Goal: Task Accomplishment & Management: Manage account settings

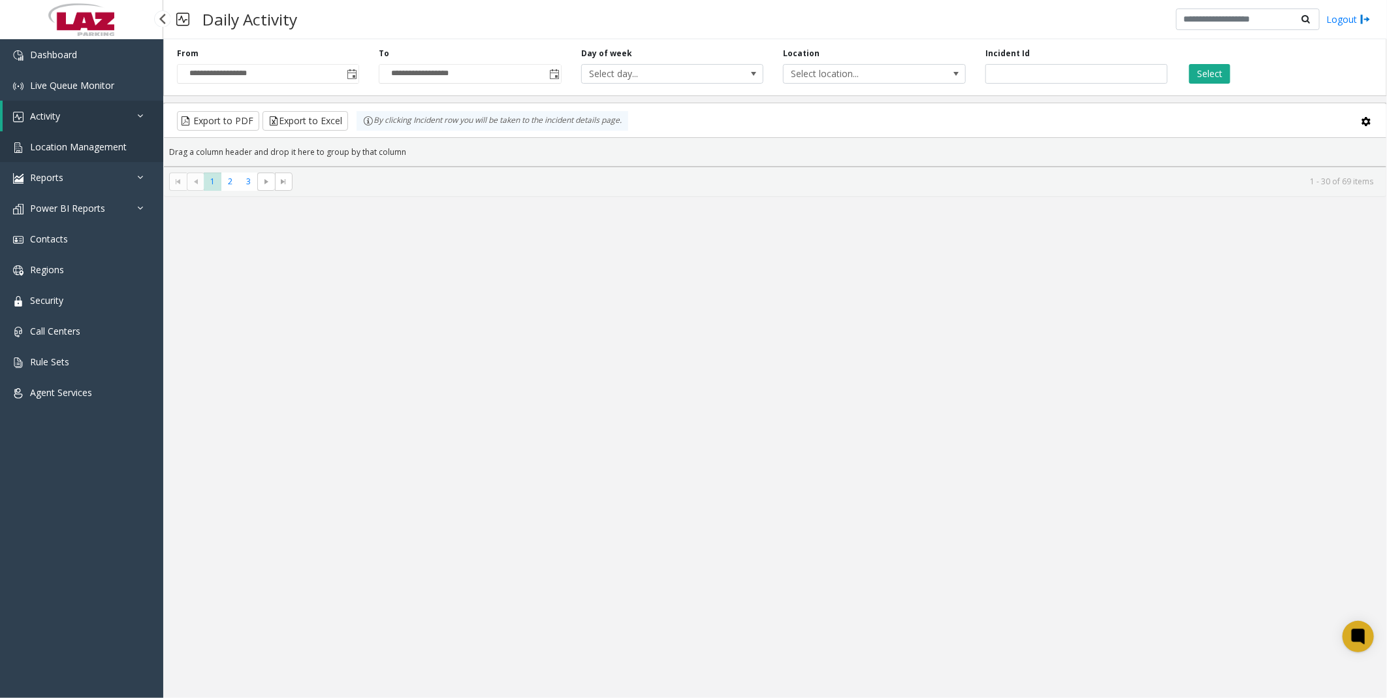
click at [67, 86] on span "Location Management" at bounding box center [78, 146] width 97 height 12
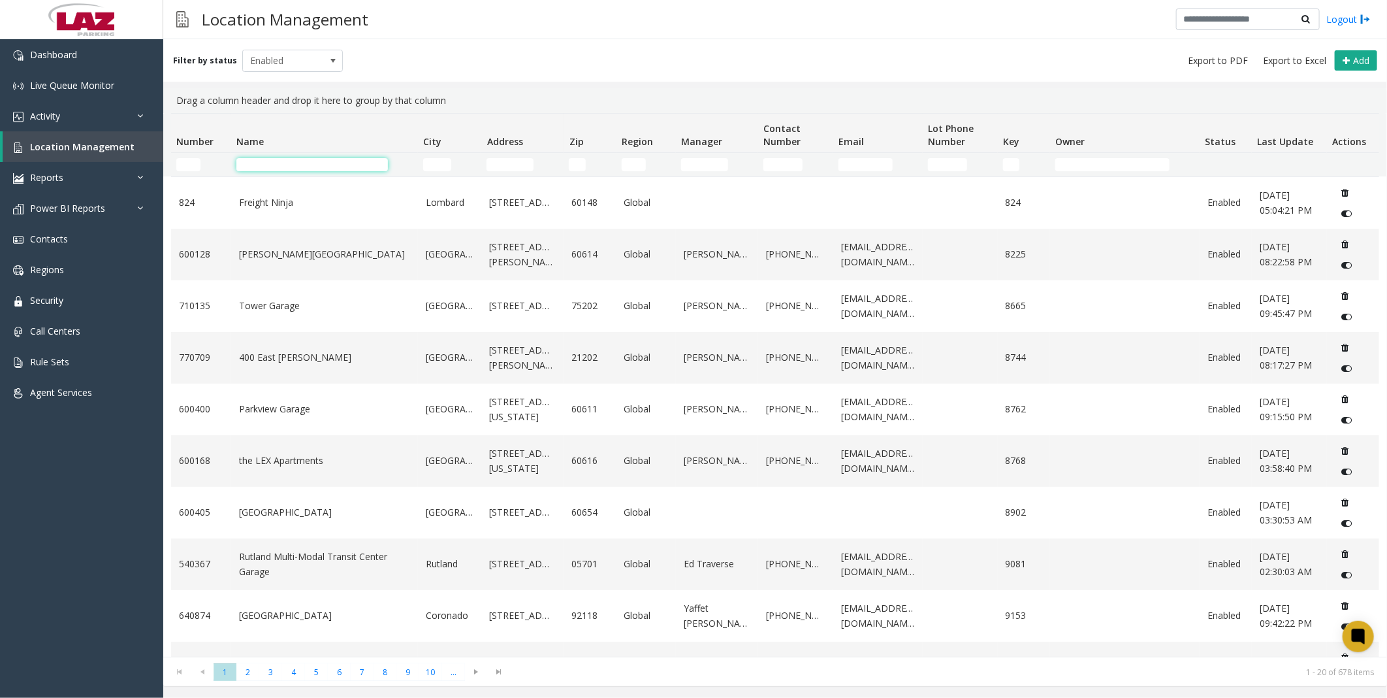
click at [277, 86] on input "Name Filter" at bounding box center [312, 164] width 152 height 13
click at [184, 86] on td "Number Filter" at bounding box center [201, 165] width 60 height 24
click at [184, 86] on input "Number Filter" at bounding box center [188, 164] width 24 height 13
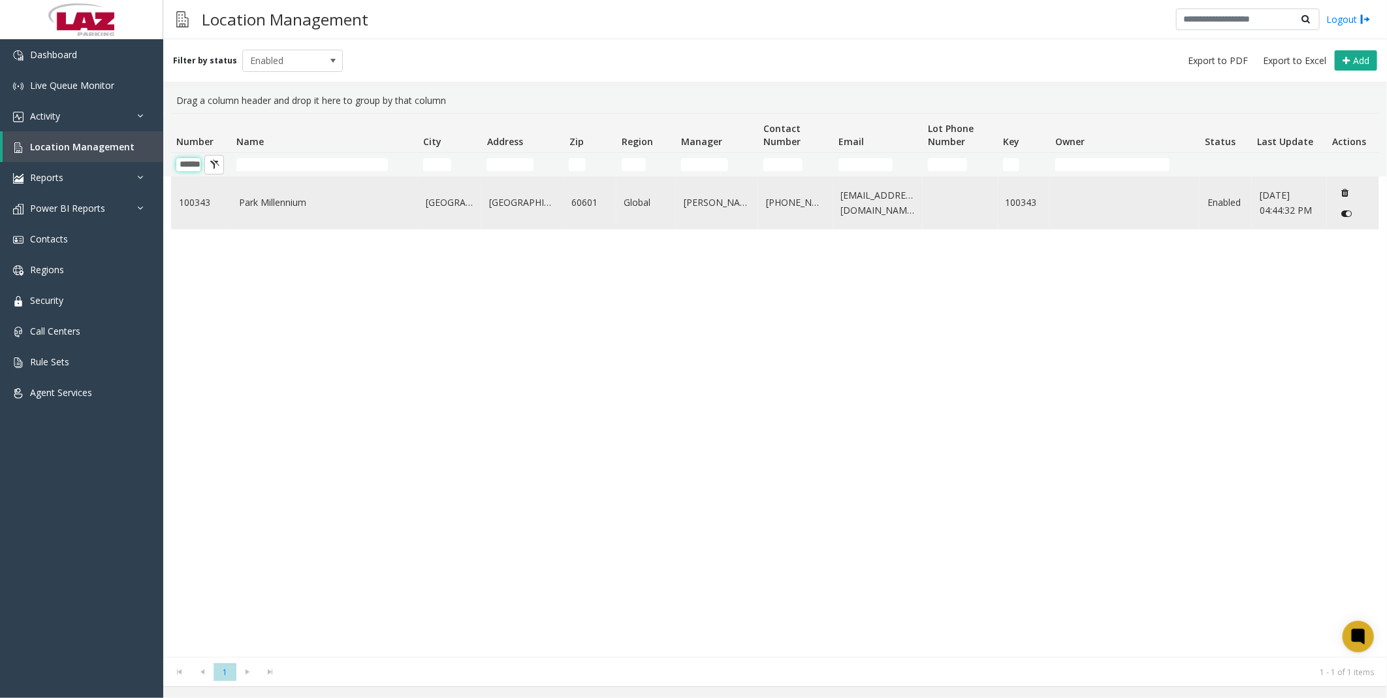
type input "******"
click at [301, 86] on td "Park Millennium" at bounding box center [324, 203] width 187 height 52
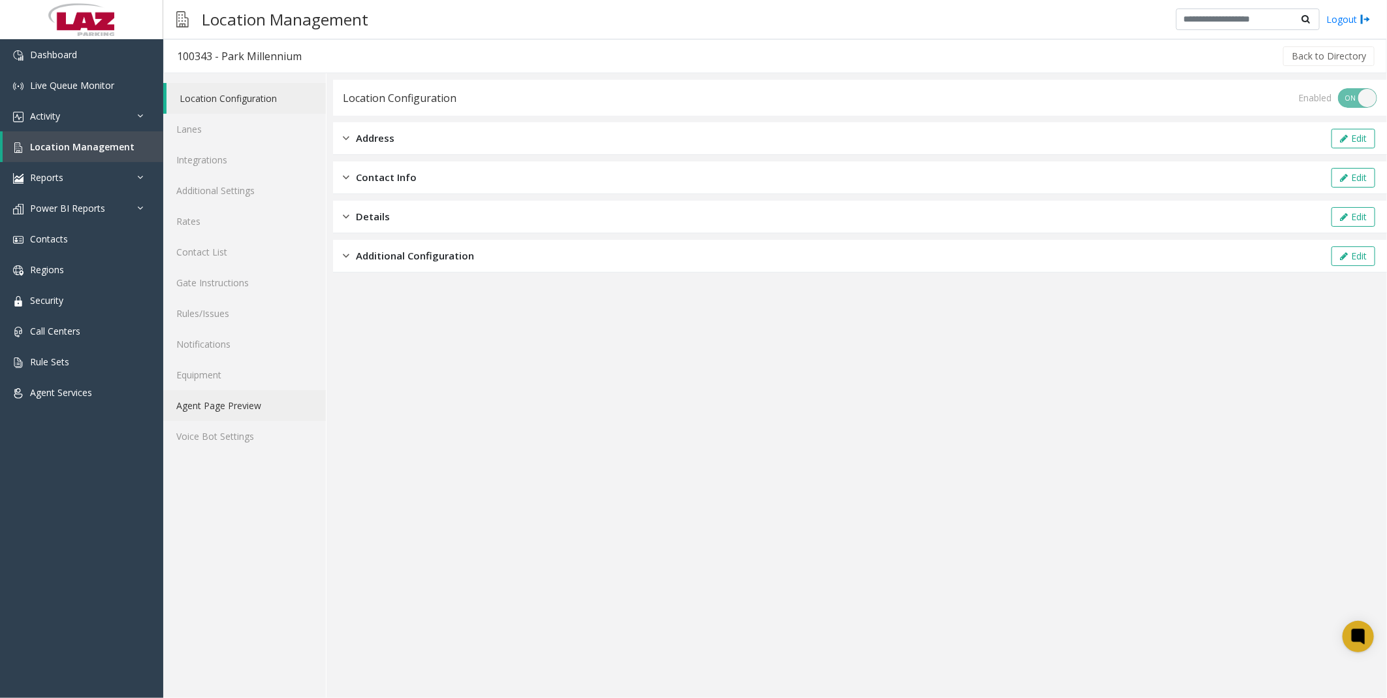
click at [249, 86] on link "Agent Page Preview" at bounding box center [244, 405] width 163 height 31
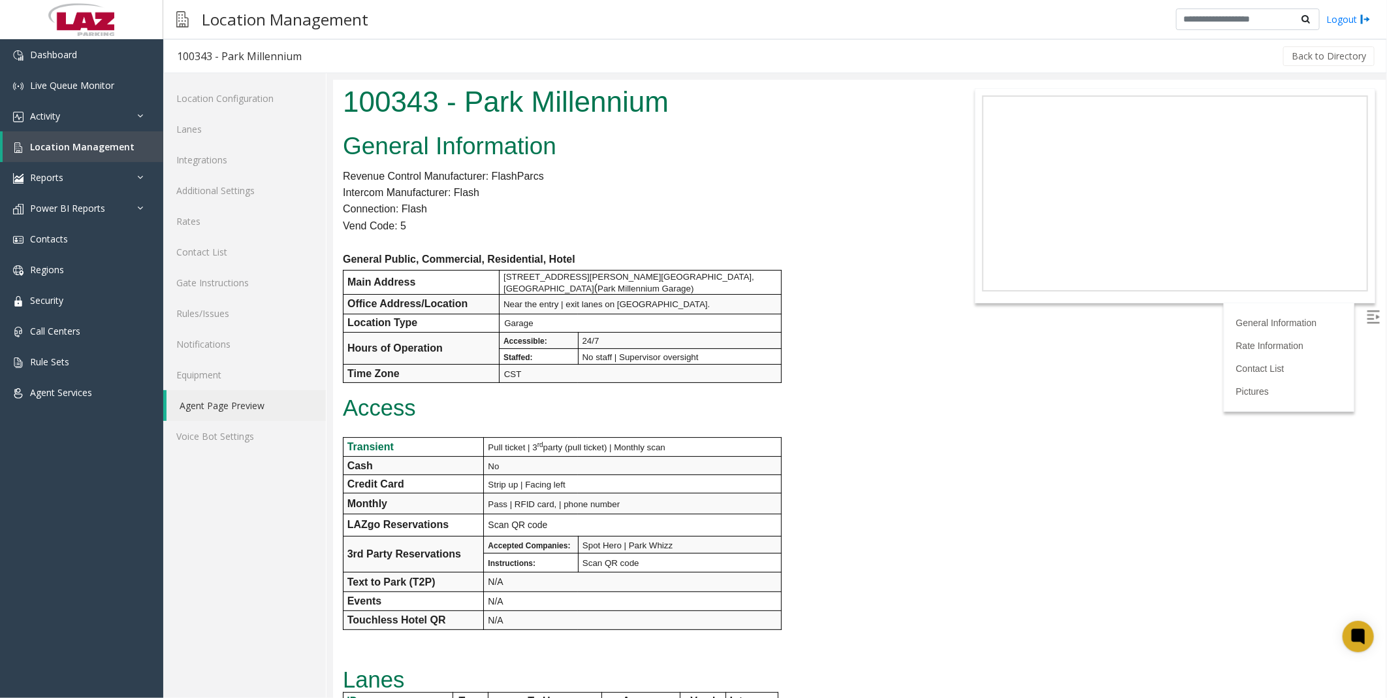
click at [375, 86] on div "General Information Revenue Control Manufacturer: FlashParcs Intercom Manufactu…" at bounding box center [639, 499] width 614 height 745
click at [212, 86] on link "Rules/Issues" at bounding box center [244, 313] width 163 height 31
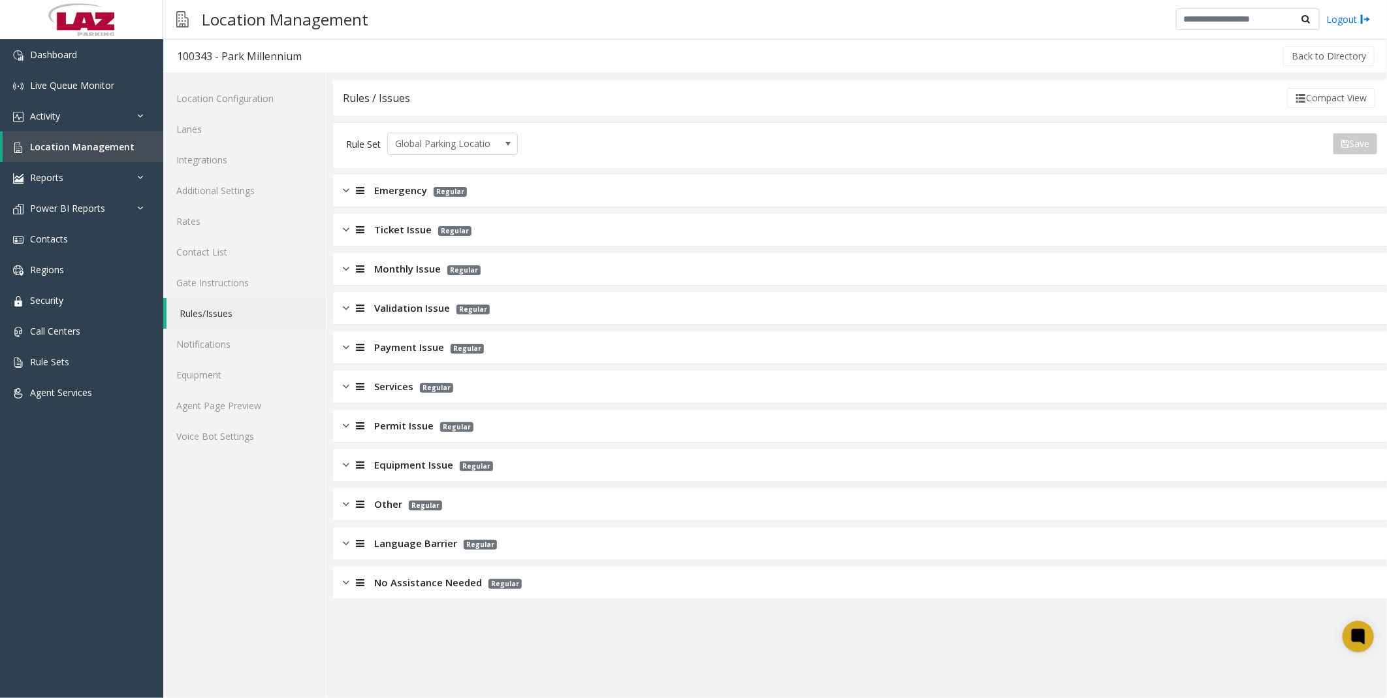
click at [375, 86] on div "Validation Issue Regular" at bounding box center [860, 308] width 1054 height 33
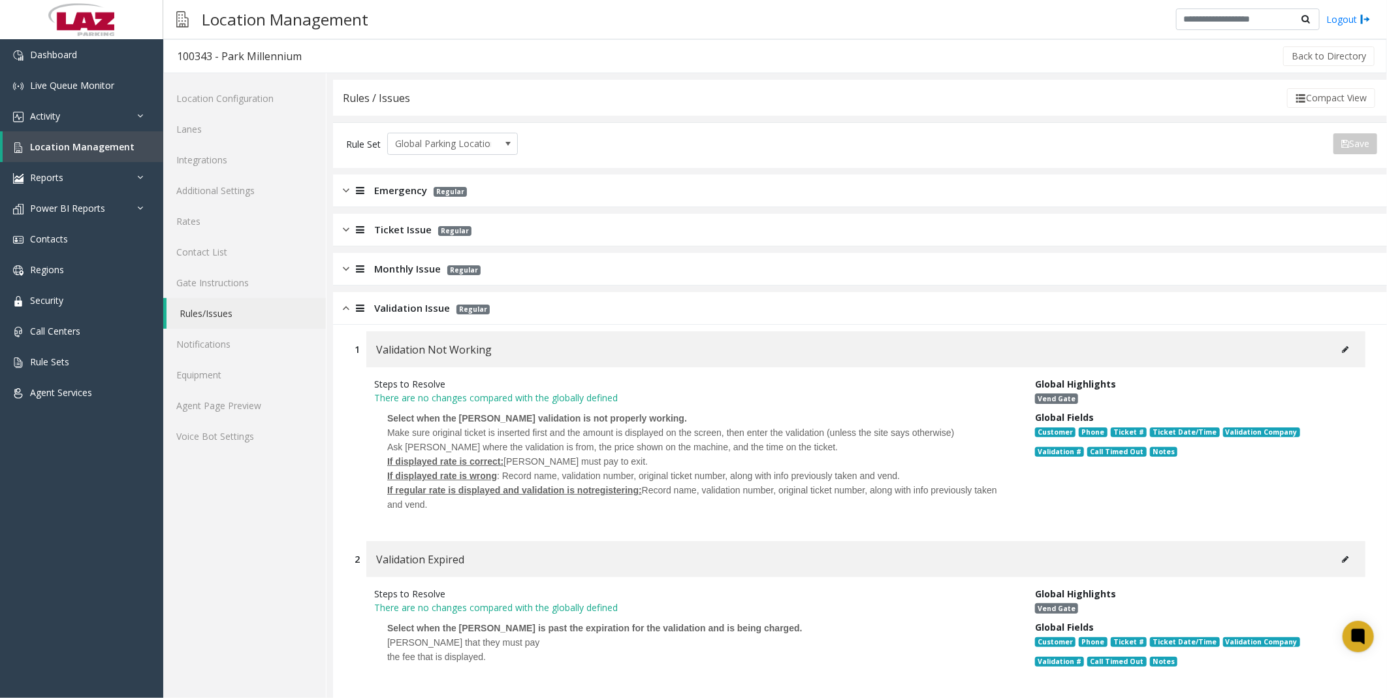
click at [375, 86] on button at bounding box center [1345, 350] width 21 height 20
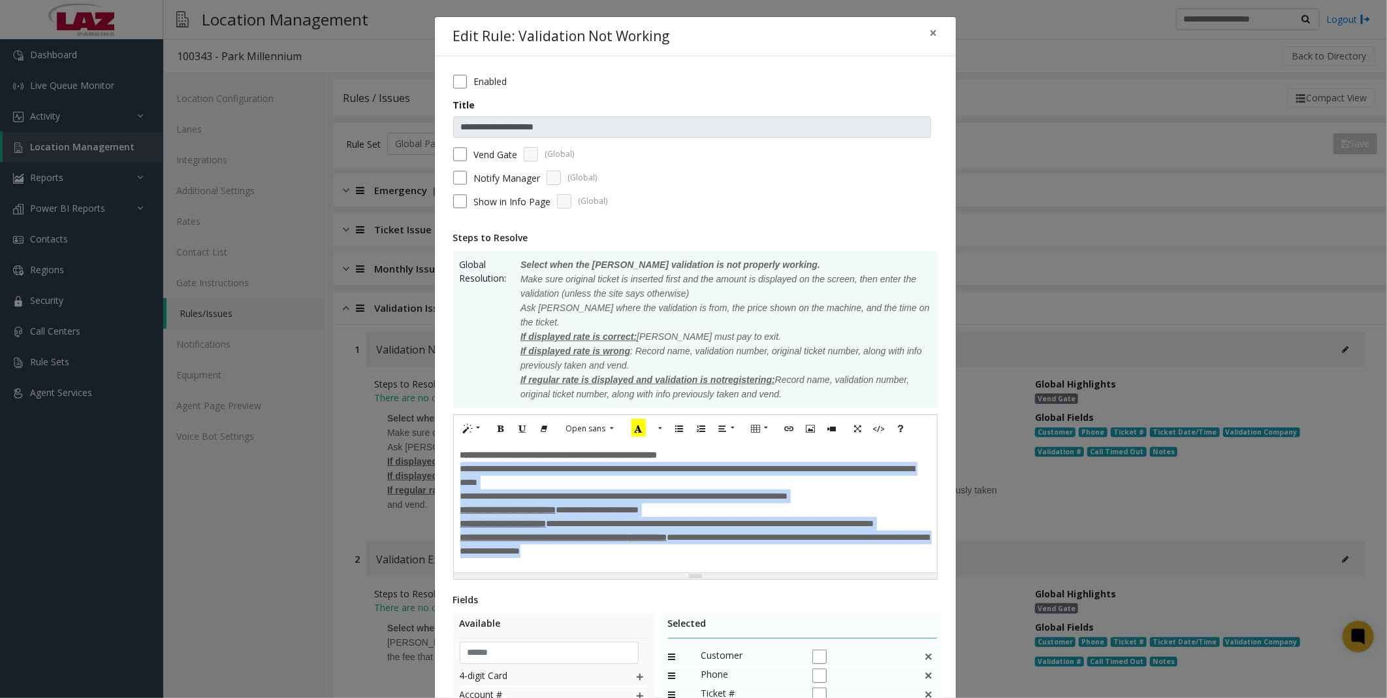
drag, startPoint x: 692, startPoint y: 542, endPoint x: 454, endPoint y: 451, distance: 255.1
click at [375, 86] on div "**********" at bounding box center [695, 507] width 483 height 131
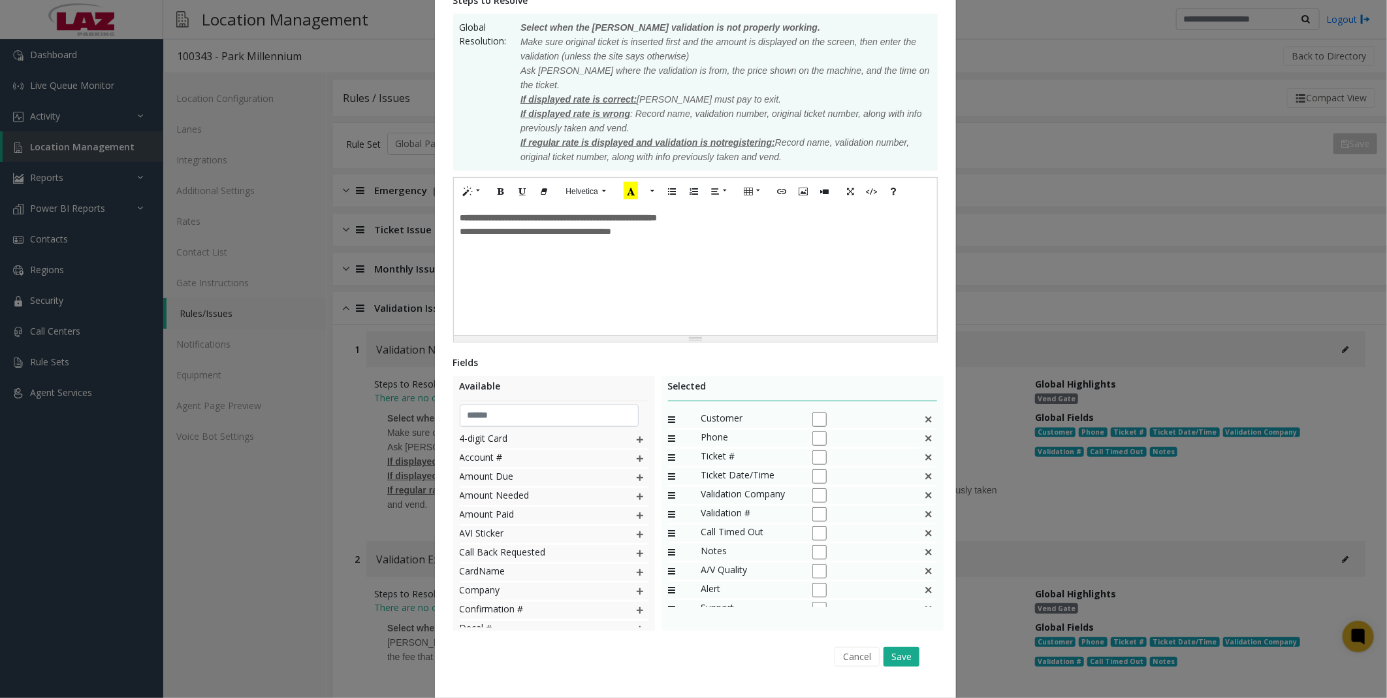
scroll to position [246, 0]
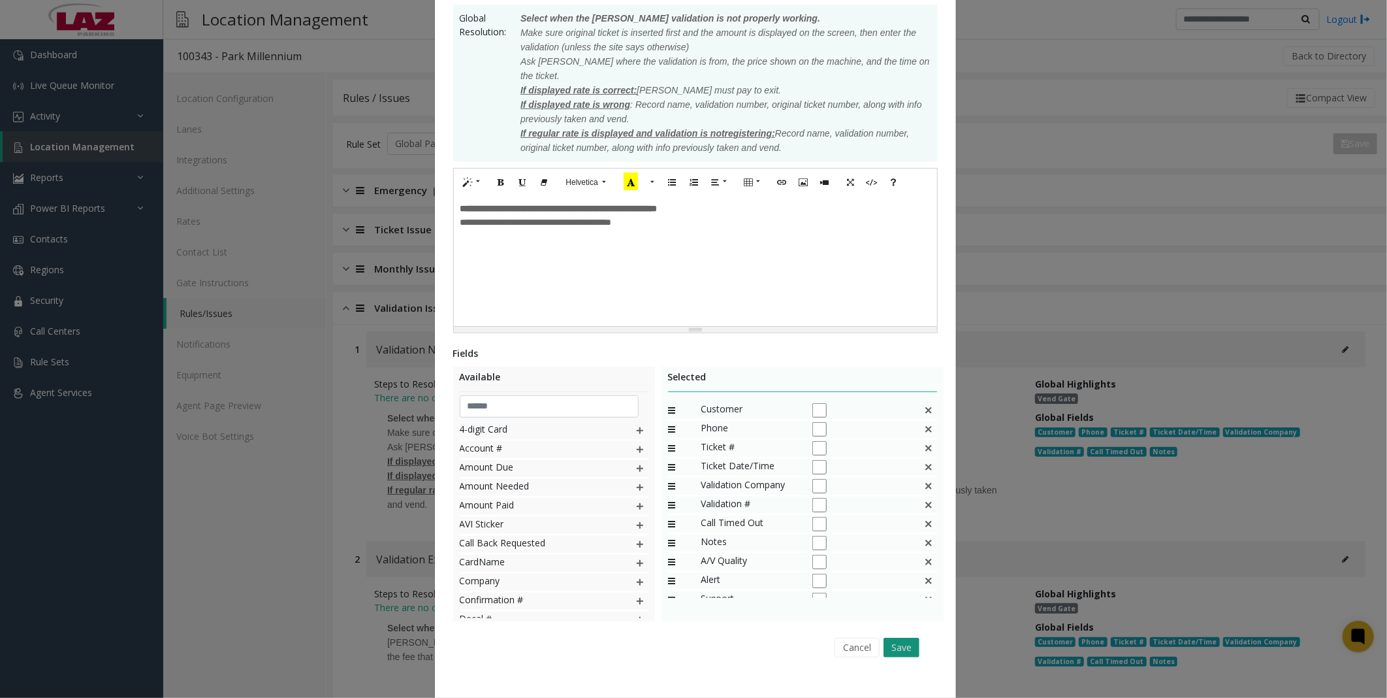
click at [375, 86] on button "Save" at bounding box center [902, 647] width 36 height 20
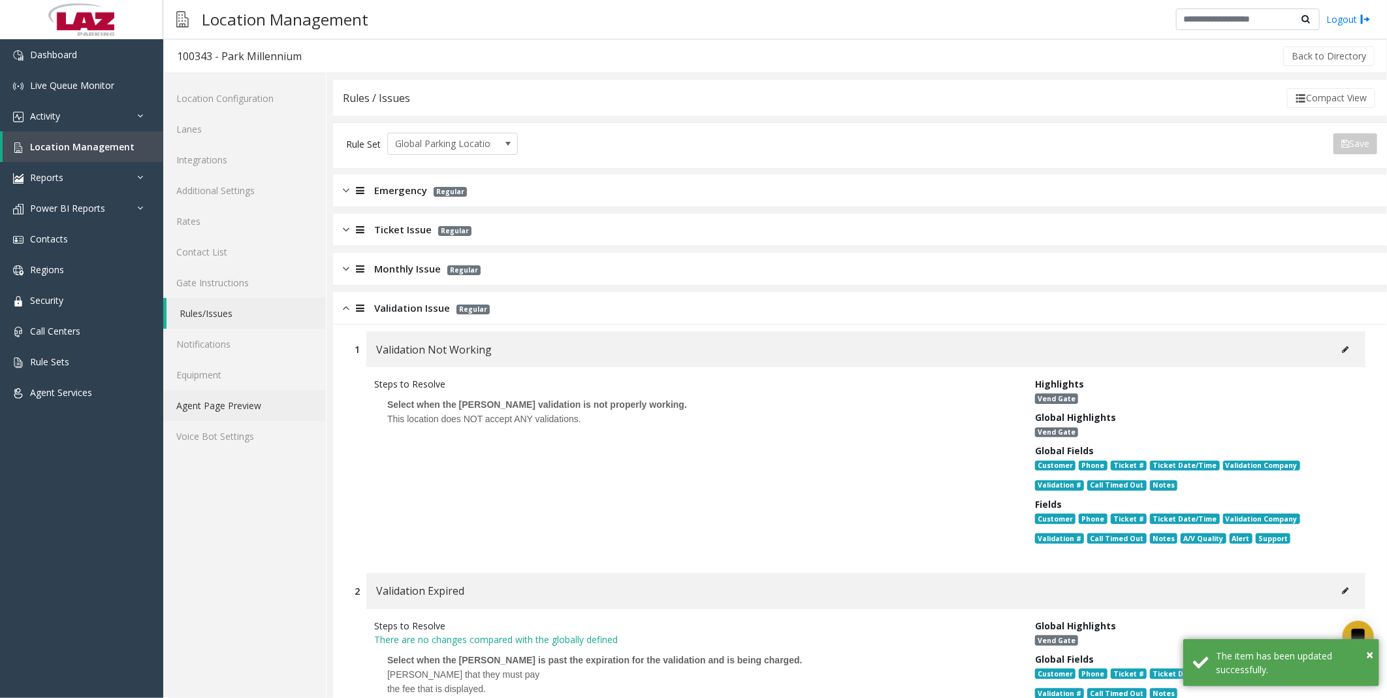
click at [229, 86] on link "Agent Page Preview" at bounding box center [244, 405] width 163 height 31
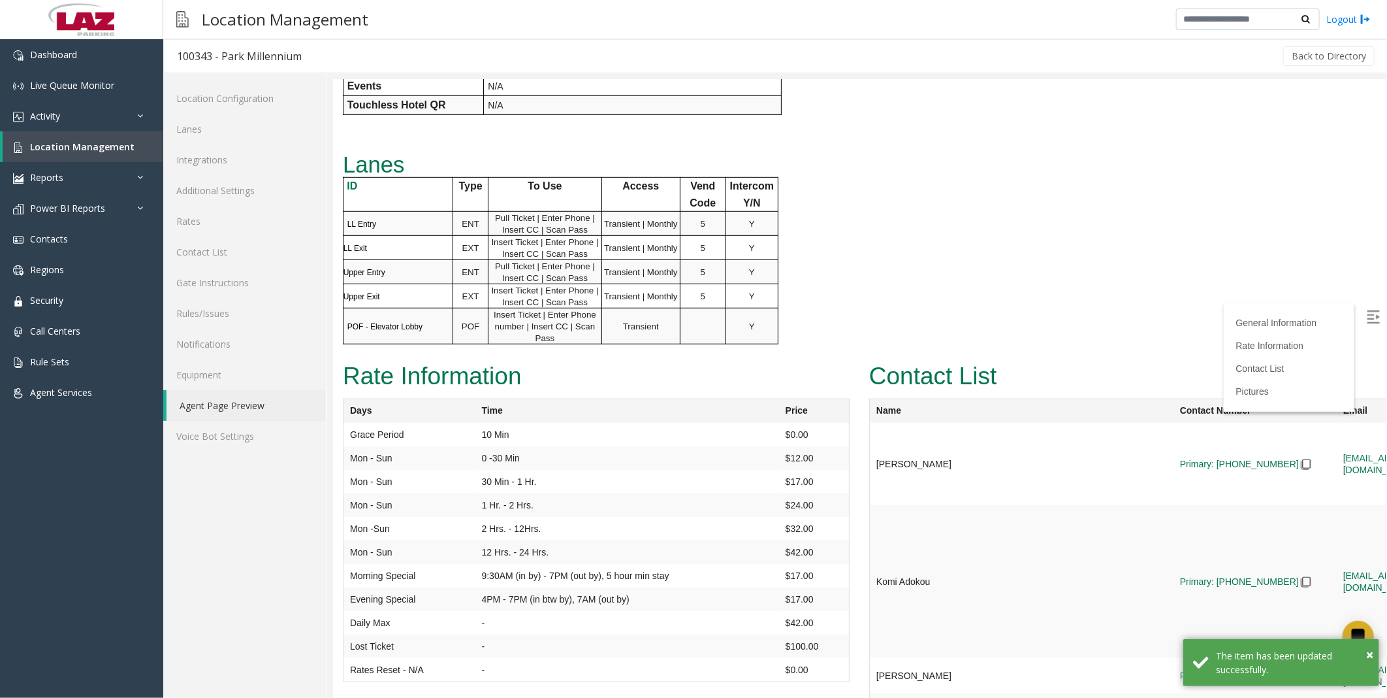
scroll to position [653, 0]
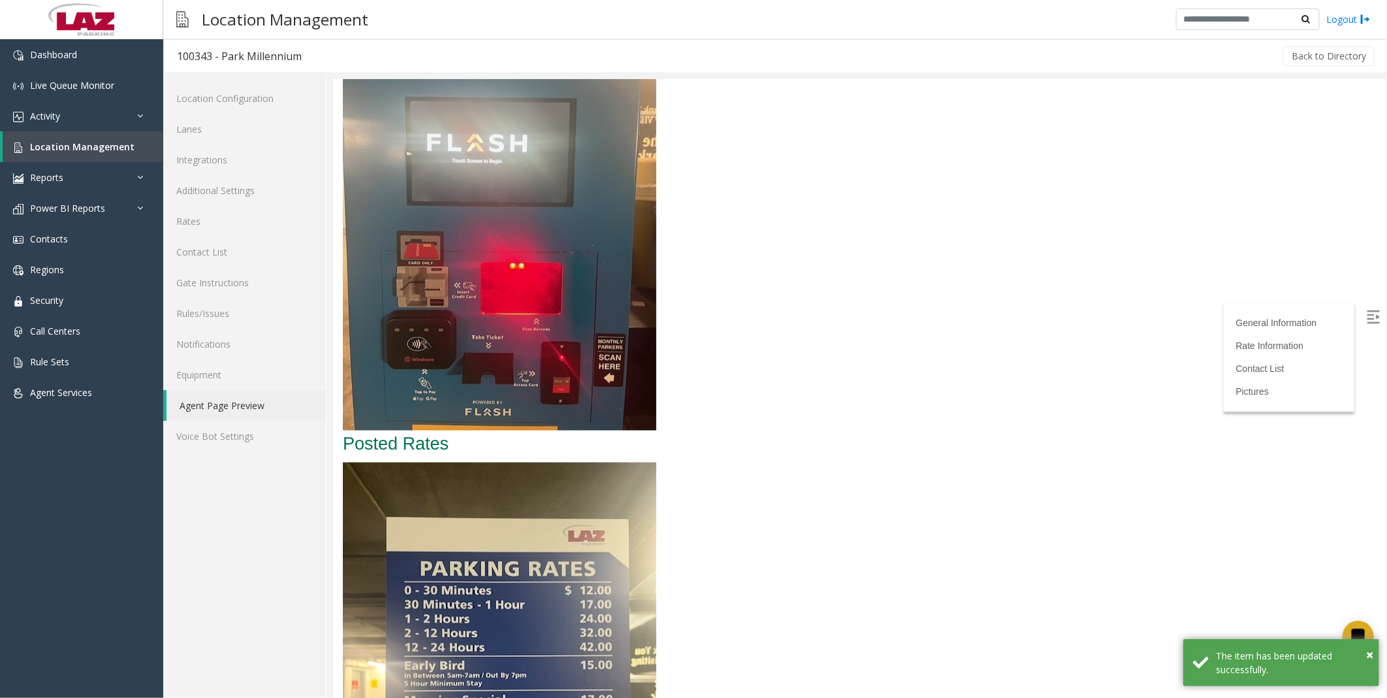
scroll to position [1447, 0]
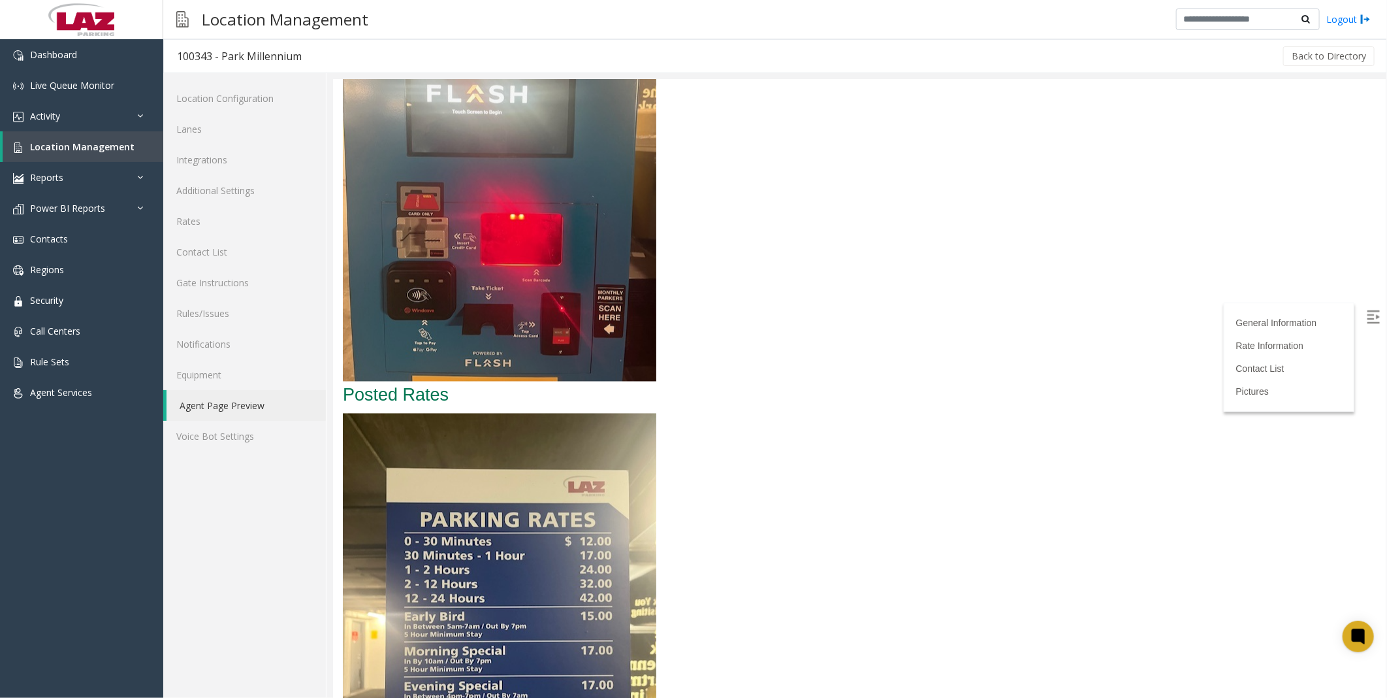
drag, startPoint x: 888, startPoint y: 646, endPoint x: 853, endPoint y: 342, distance: 305.7
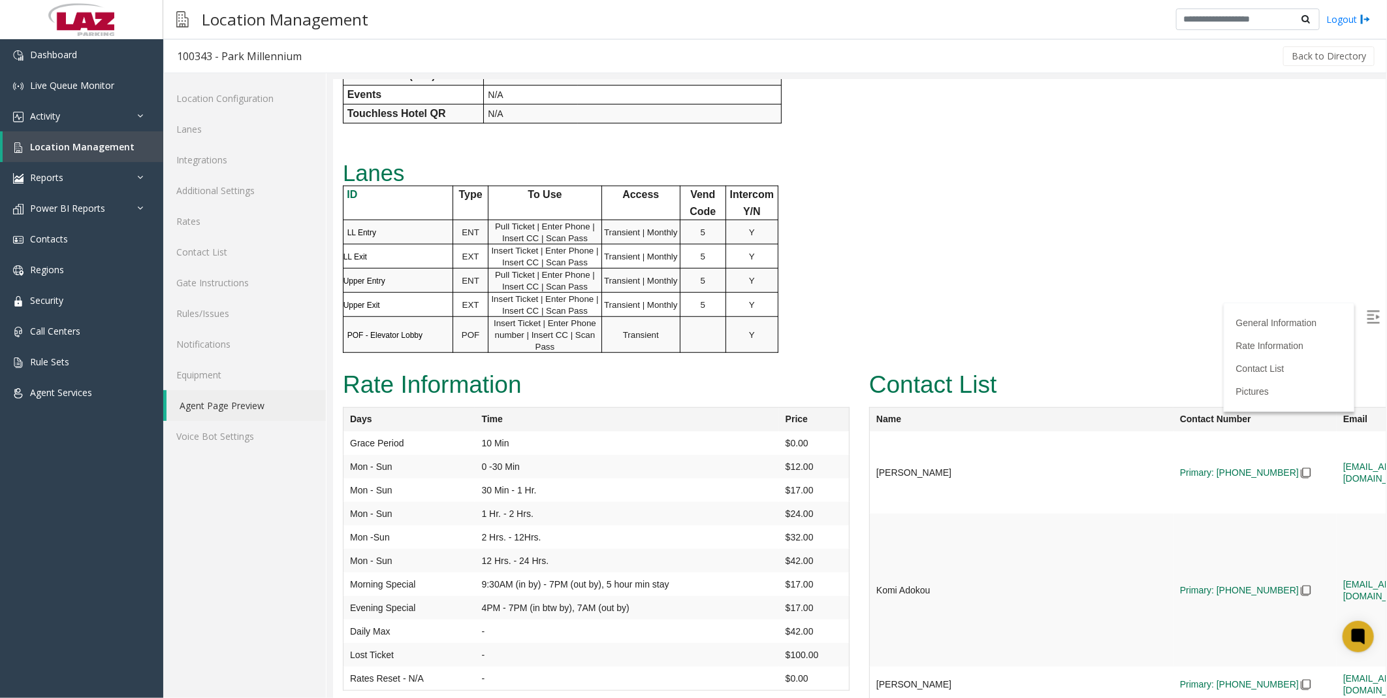
scroll to position [0, 0]
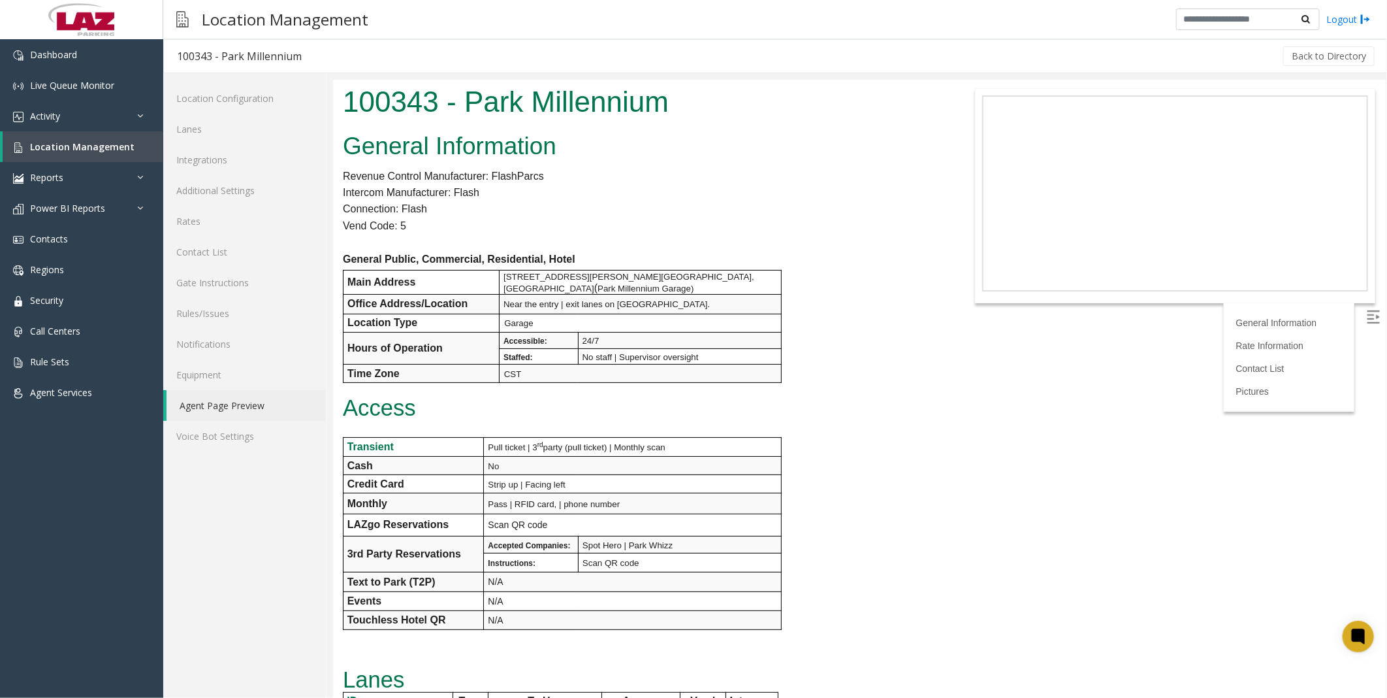
drag, startPoint x: 901, startPoint y: 520, endPoint x: 914, endPoint y: 318, distance: 202.3
click at [375, 86] on p "General Public, Commercial, Residential, Hotel" at bounding box center [639, 258] width 594 height 17
click at [77, 86] on span "Location Management" at bounding box center [82, 146] width 104 height 12
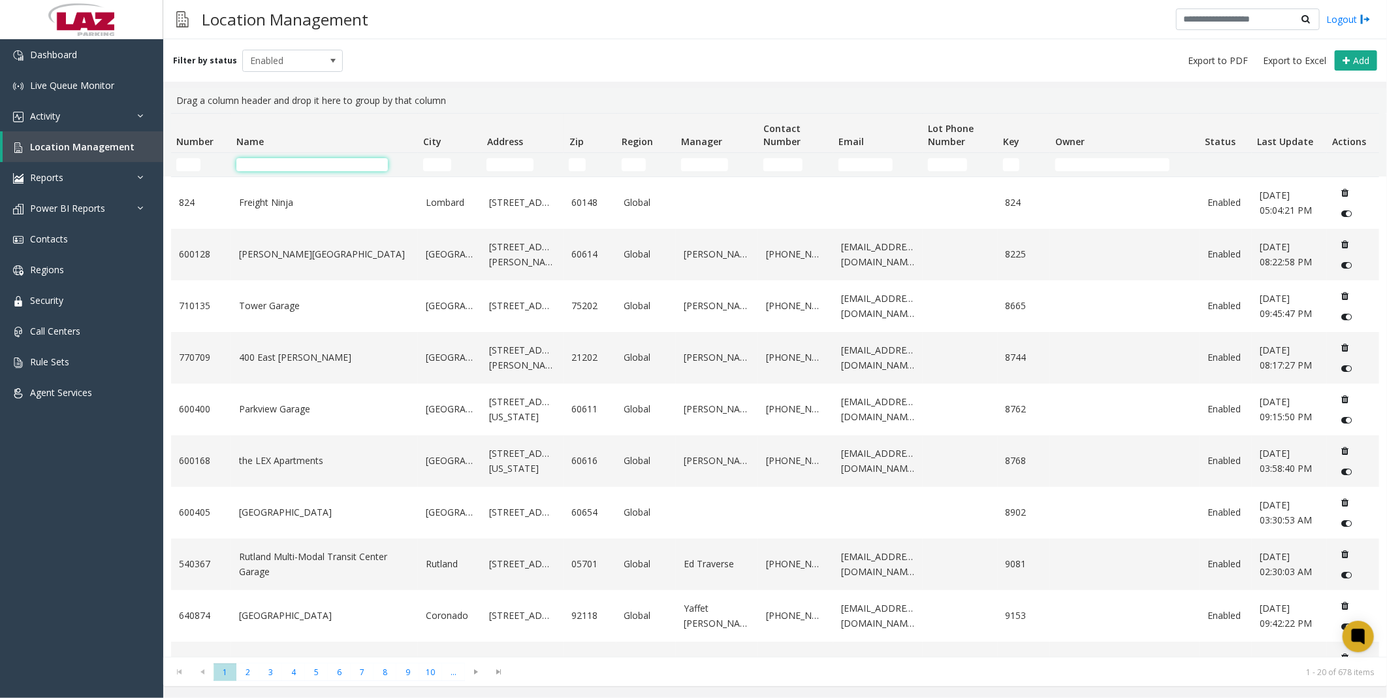
click at [342, 86] on input "Name Filter" at bounding box center [312, 164] width 152 height 13
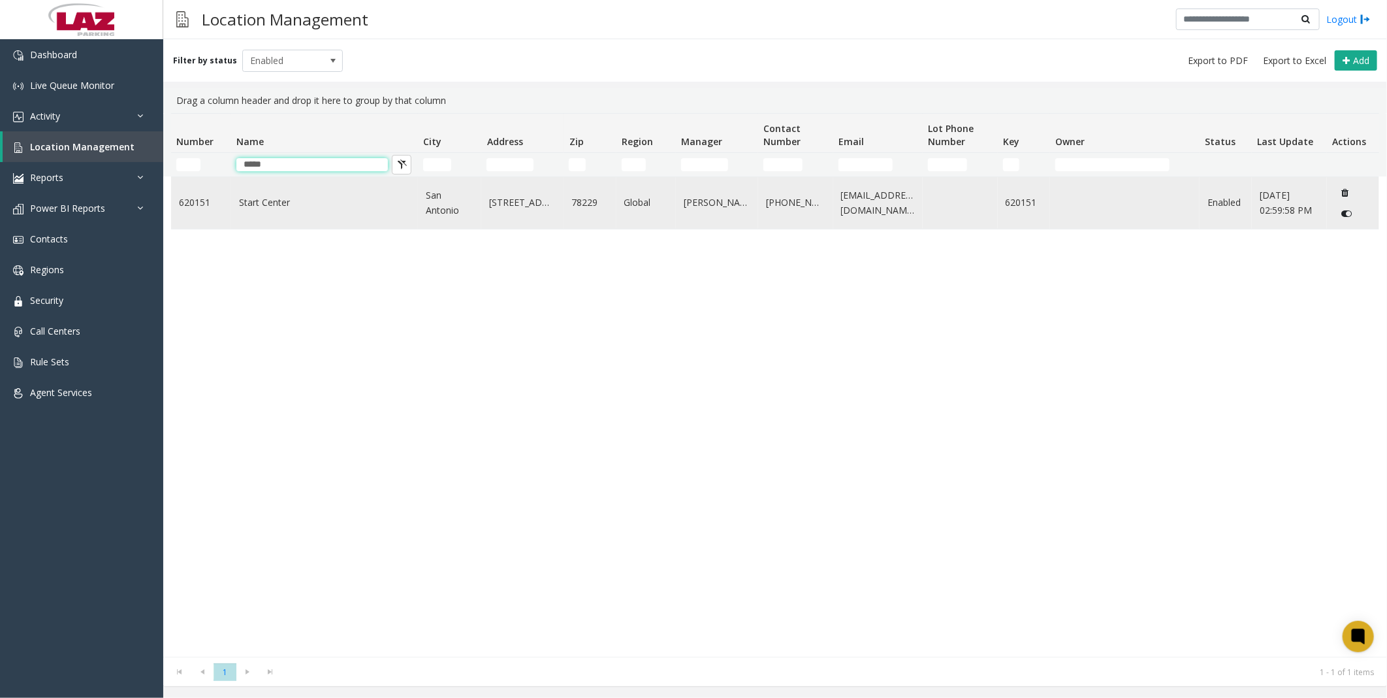
type input "*****"
click at [274, 86] on link "Start Center" at bounding box center [324, 202] width 171 height 14
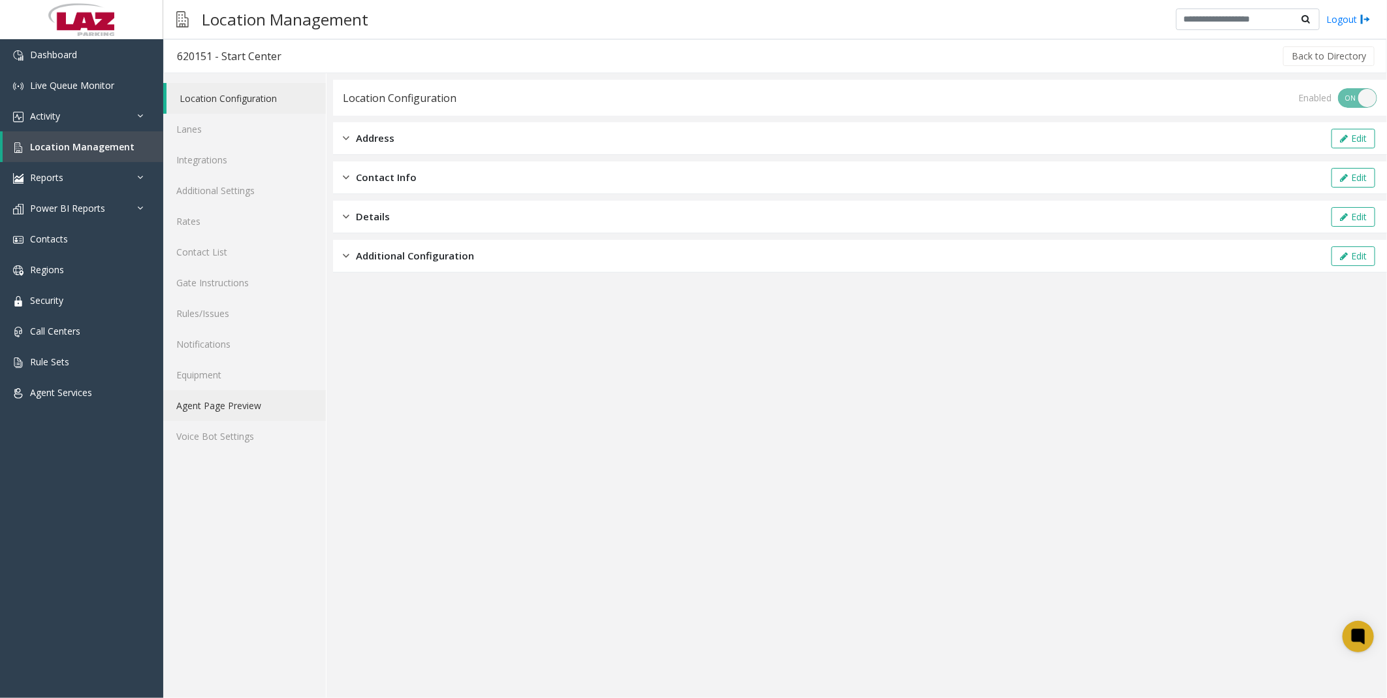
click at [220, 86] on link "Agent Page Preview" at bounding box center [244, 405] width 163 height 31
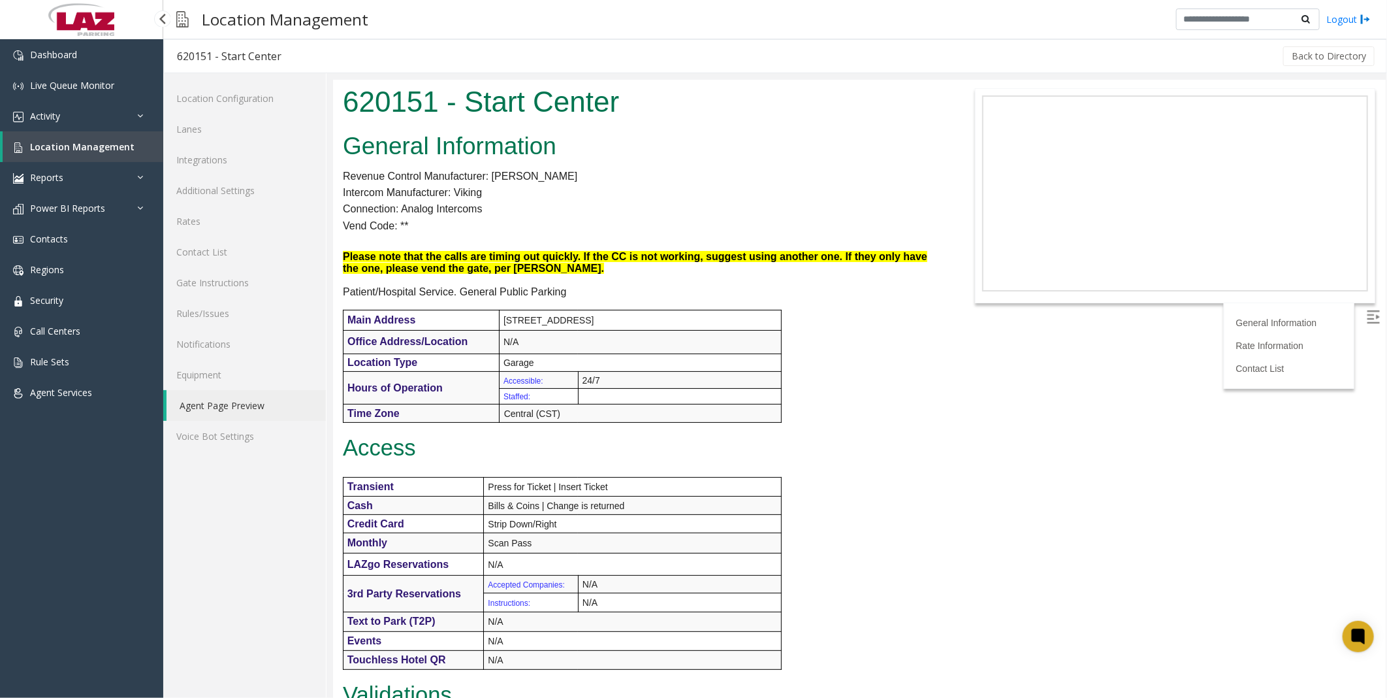
click at [67, 86] on span "Location Management" at bounding box center [82, 146] width 104 height 12
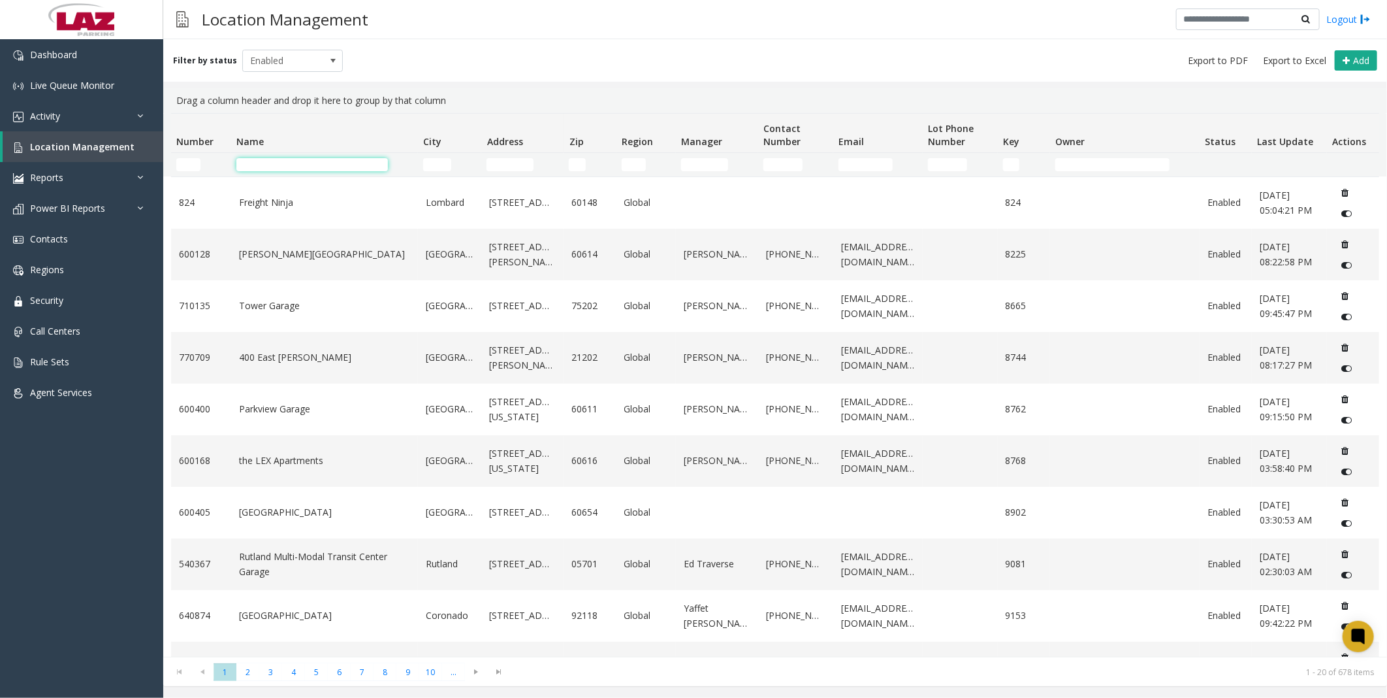
click at [299, 86] on input "Name Filter" at bounding box center [312, 164] width 152 height 13
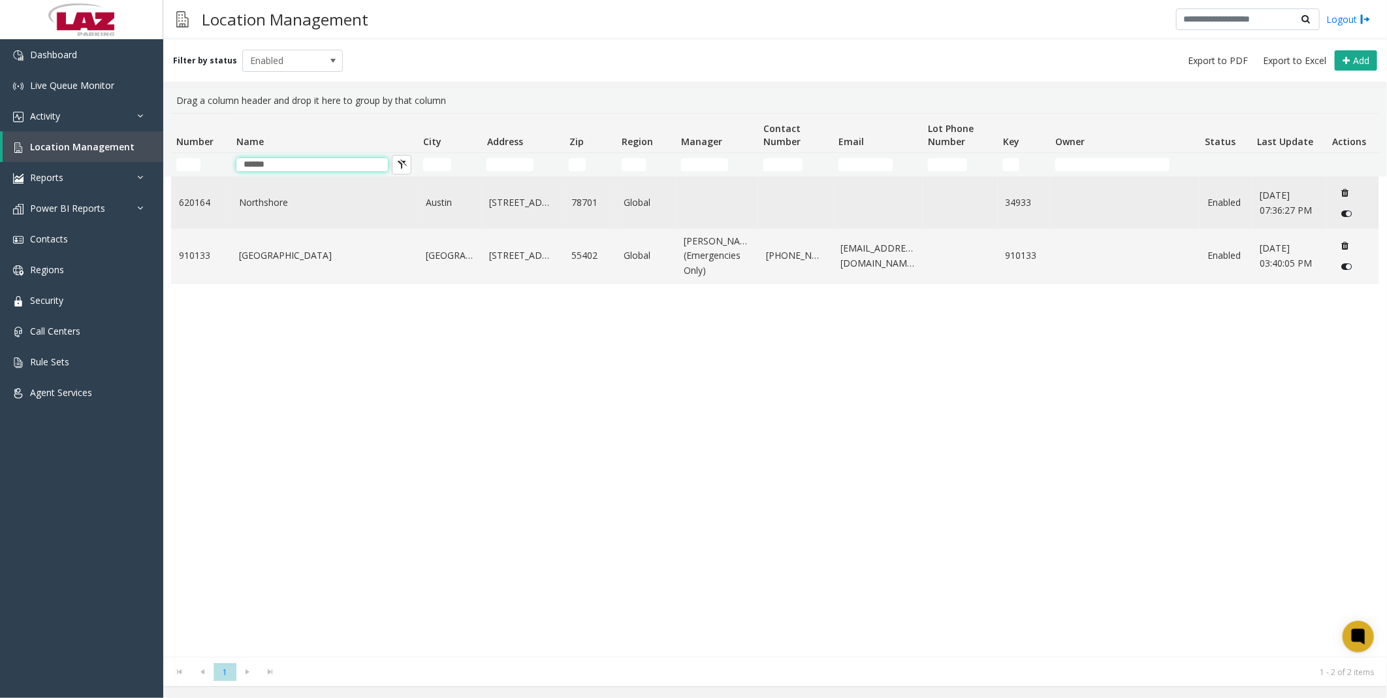
type input "******"
click at [279, 86] on link "Northshore" at bounding box center [324, 202] width 171 height 14
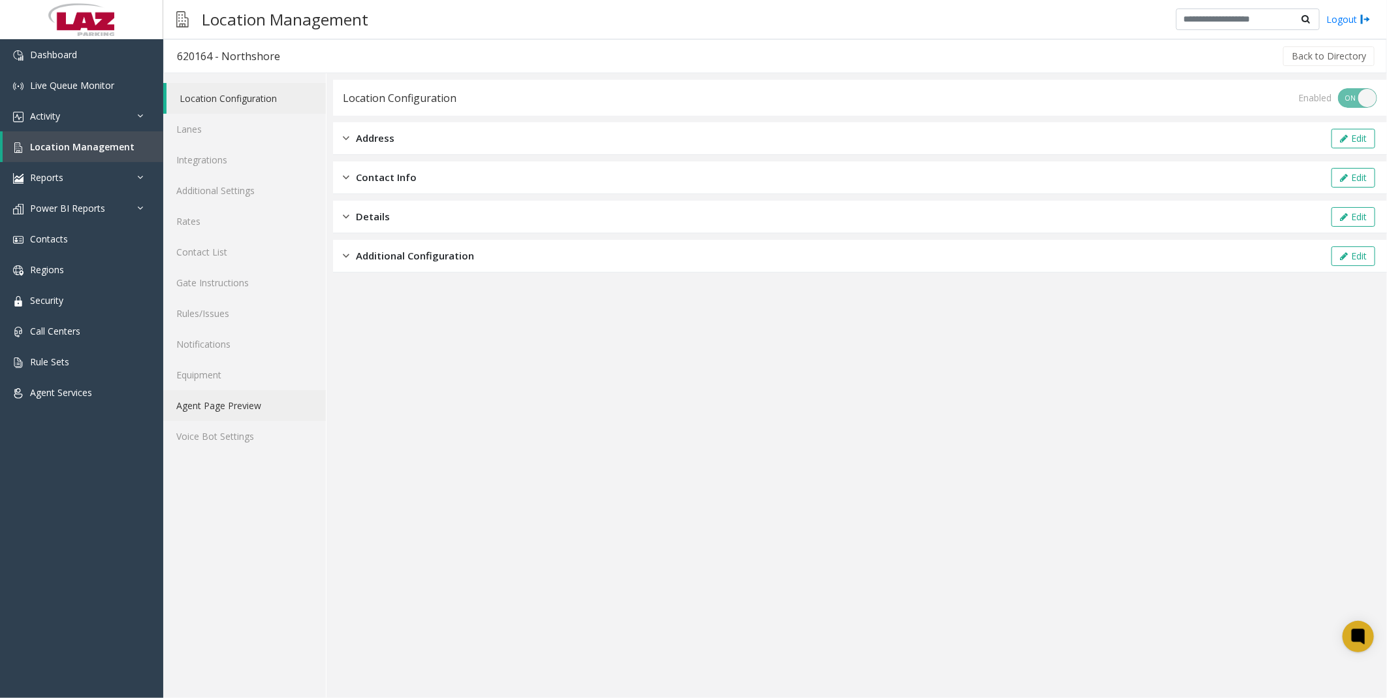
click at [206, 86] on link "Agent Page Preview" at bounding box center [244, 405] width 163 height 31
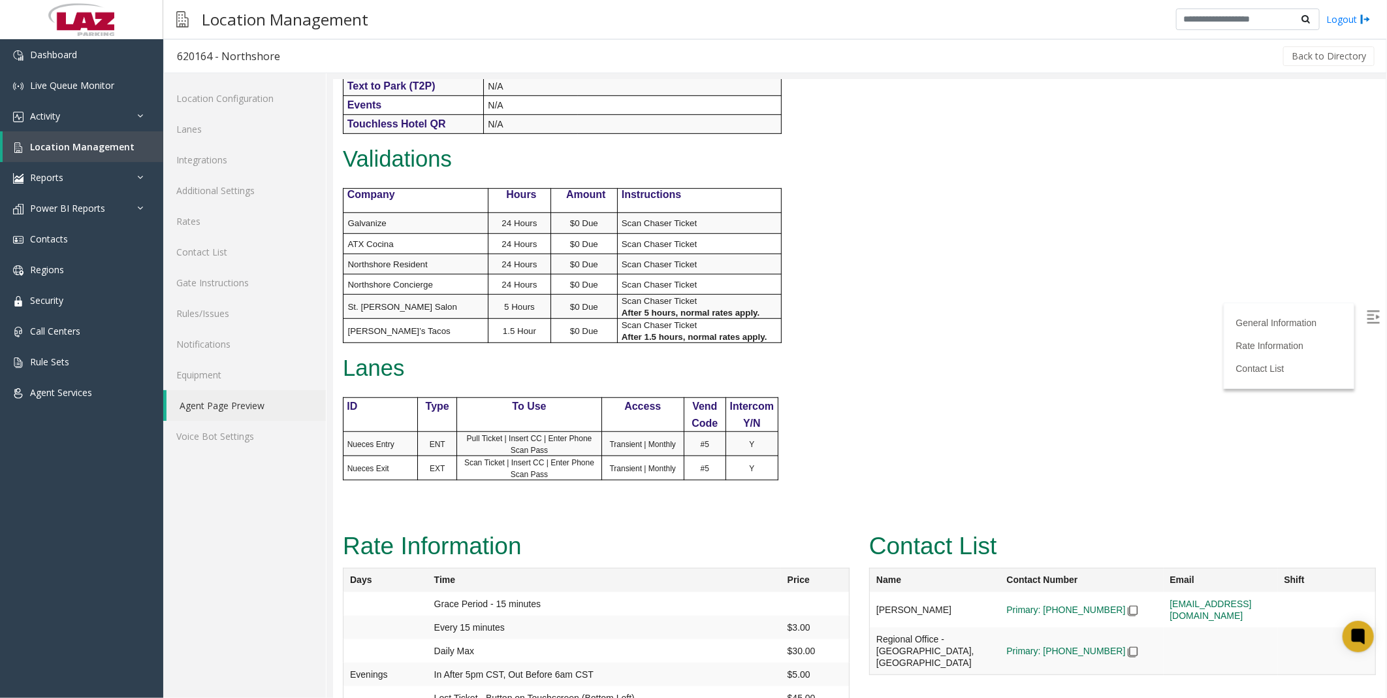
scroll to position [508, 0]
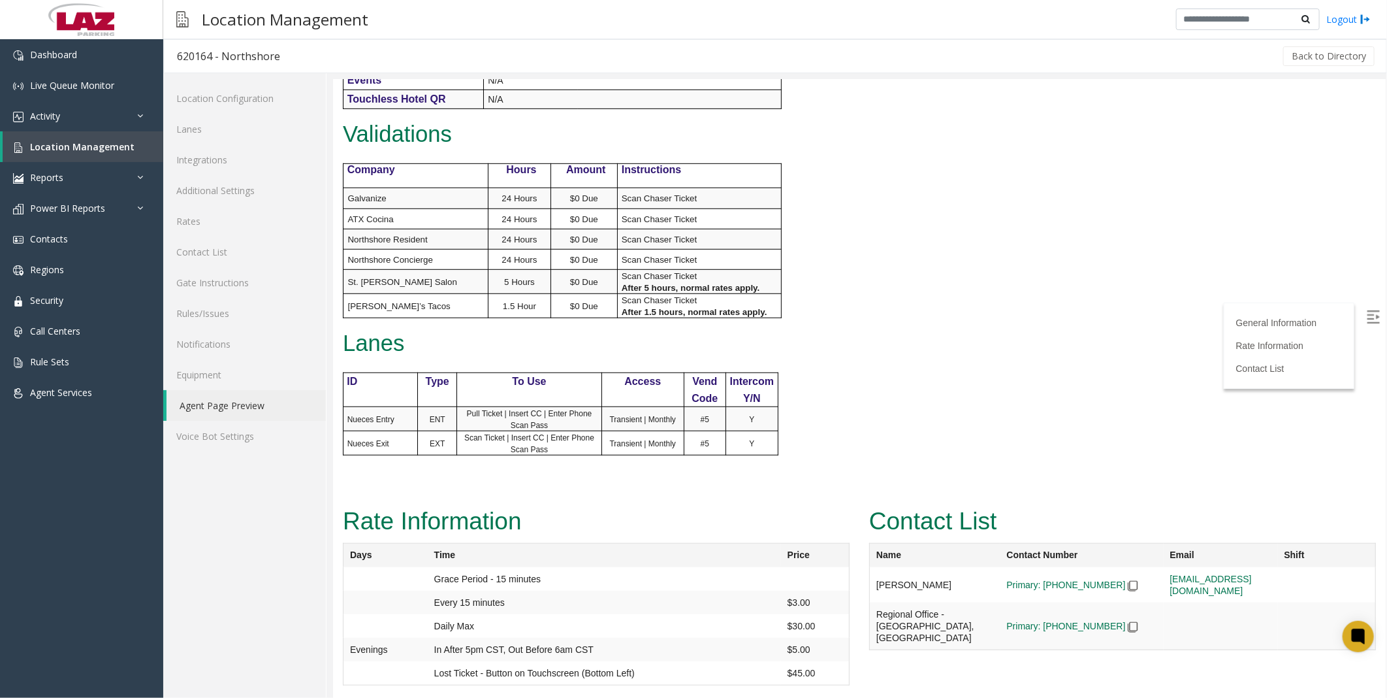
click at [375, 86] on div "General Information Revenue Control Manufacturer: FlashParcs Intercom Manufactu…" at bounding box center [639, 60] width 614 height 883
click at [227, 86] on link "Contact List" at bounding box center [244, 251] width 163 height 31
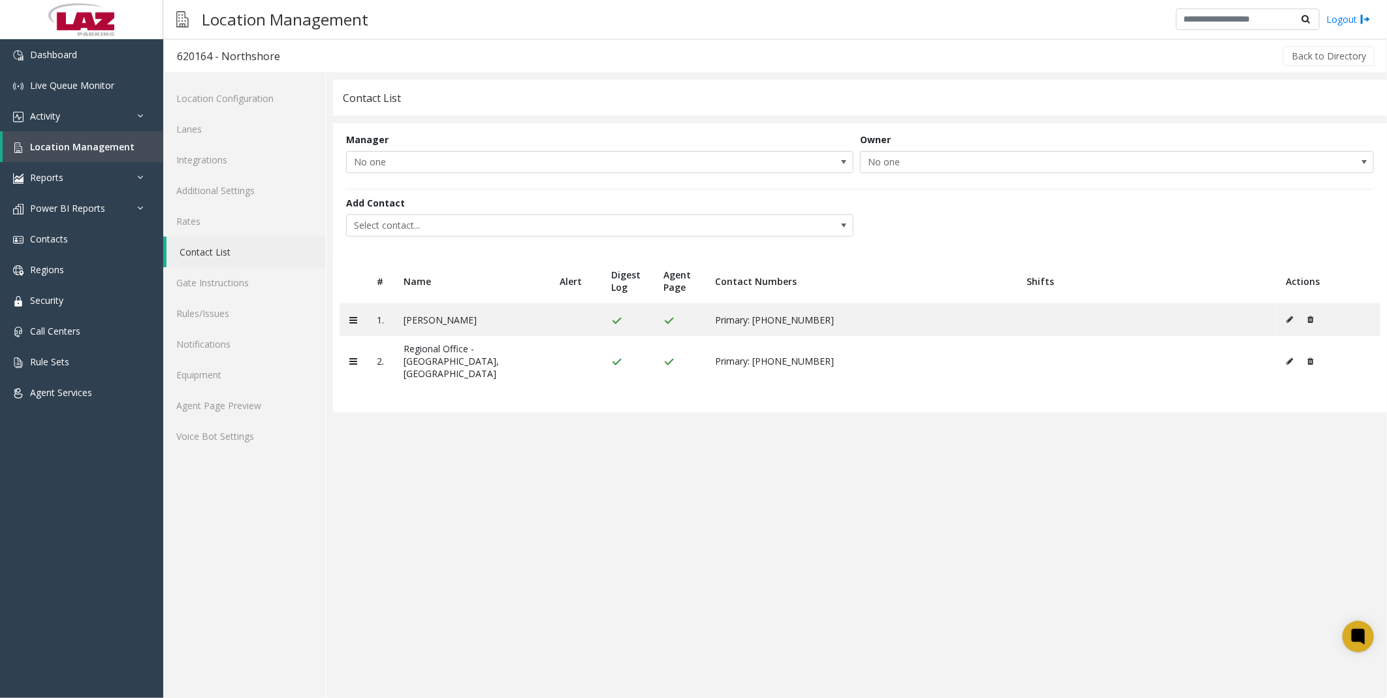
click at [375, 86] on app-contact-list "Contact List Manager No one Owner No one Add Contact Select contact... # Name A…" at bounding box center [860, 389] width 1054 height 618
click at [64, 86] on span "Location Management" at bounding box center [82, 146] width 104 height 12
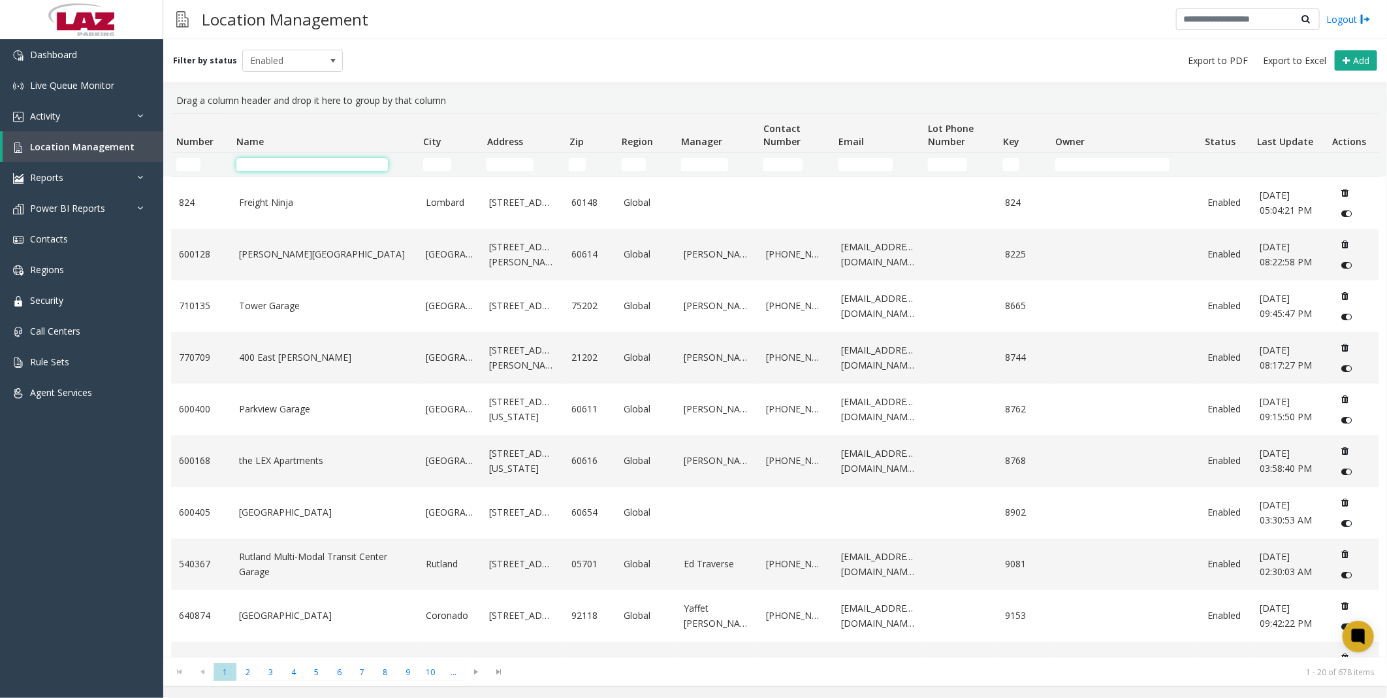
click at [329, 86] on input "Name Filter" at bounding box center [312, 164] width 152 height 13
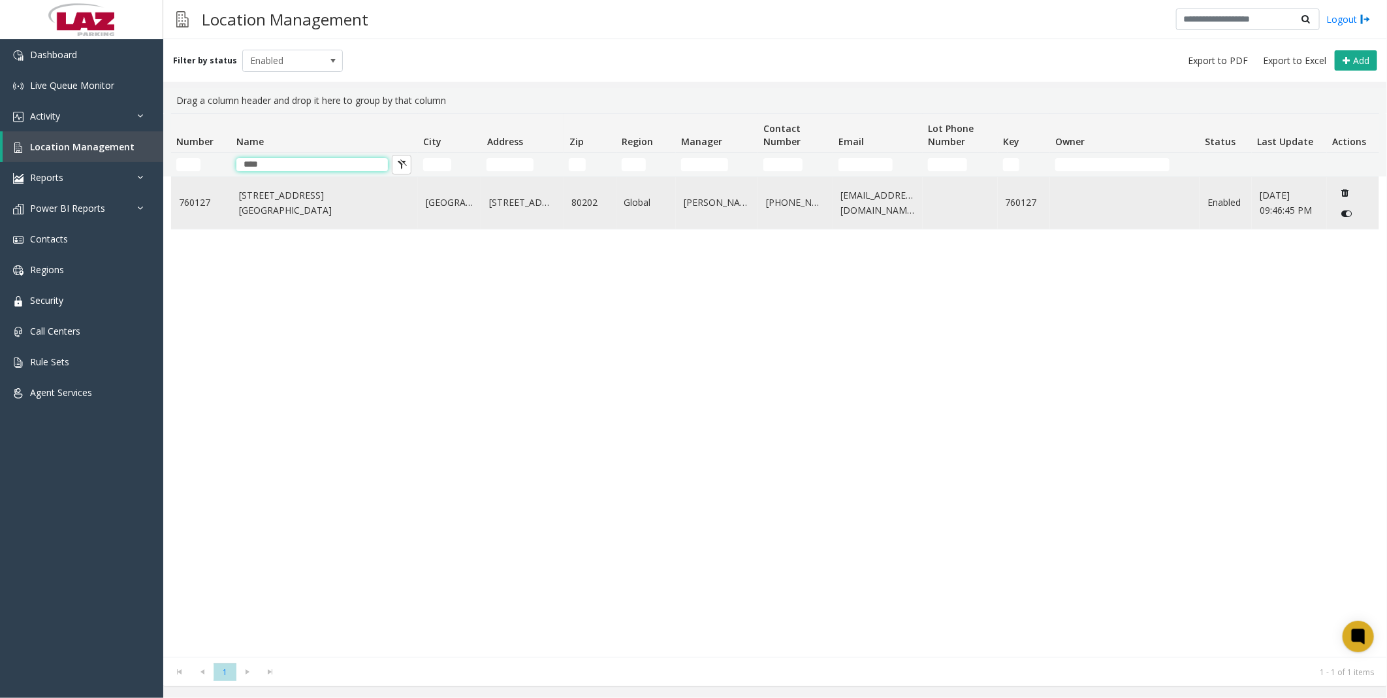
type input "****"
click at [284, 86] on link "[STREET_ADDRESS][GEOGRAPHIC_DATA]" at bounding box center [324, 202] width 171 height 29
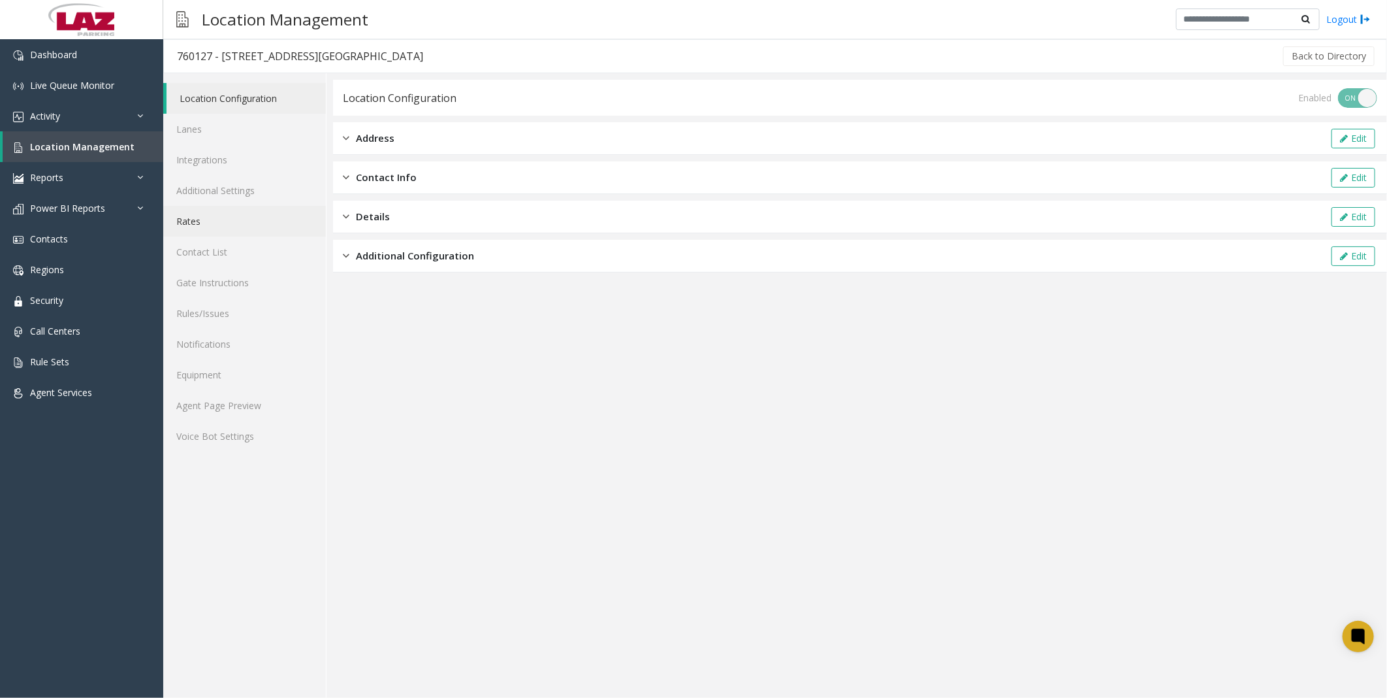
click at [206, 86] on link "Rates" at bounding box center [244, 221] width 163 height 31
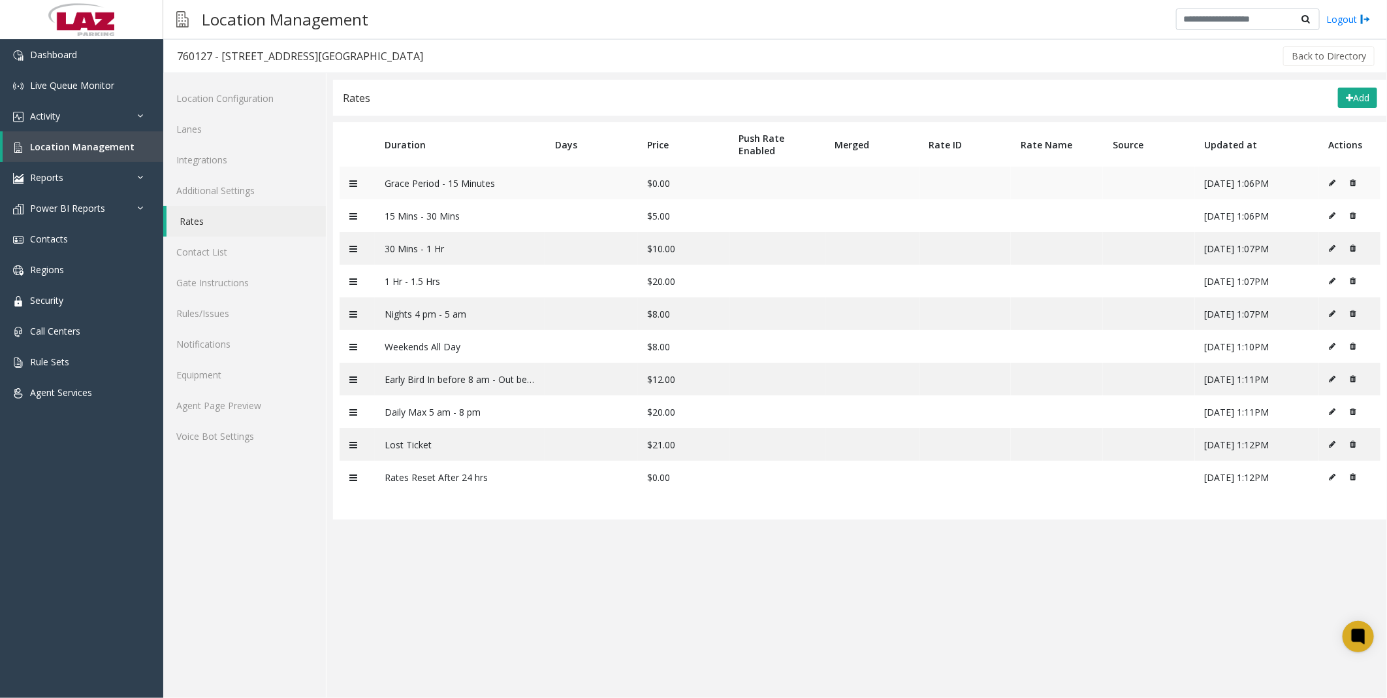
click at [375, 86] on button at bounding box center [1336, 183] width 14 height 20
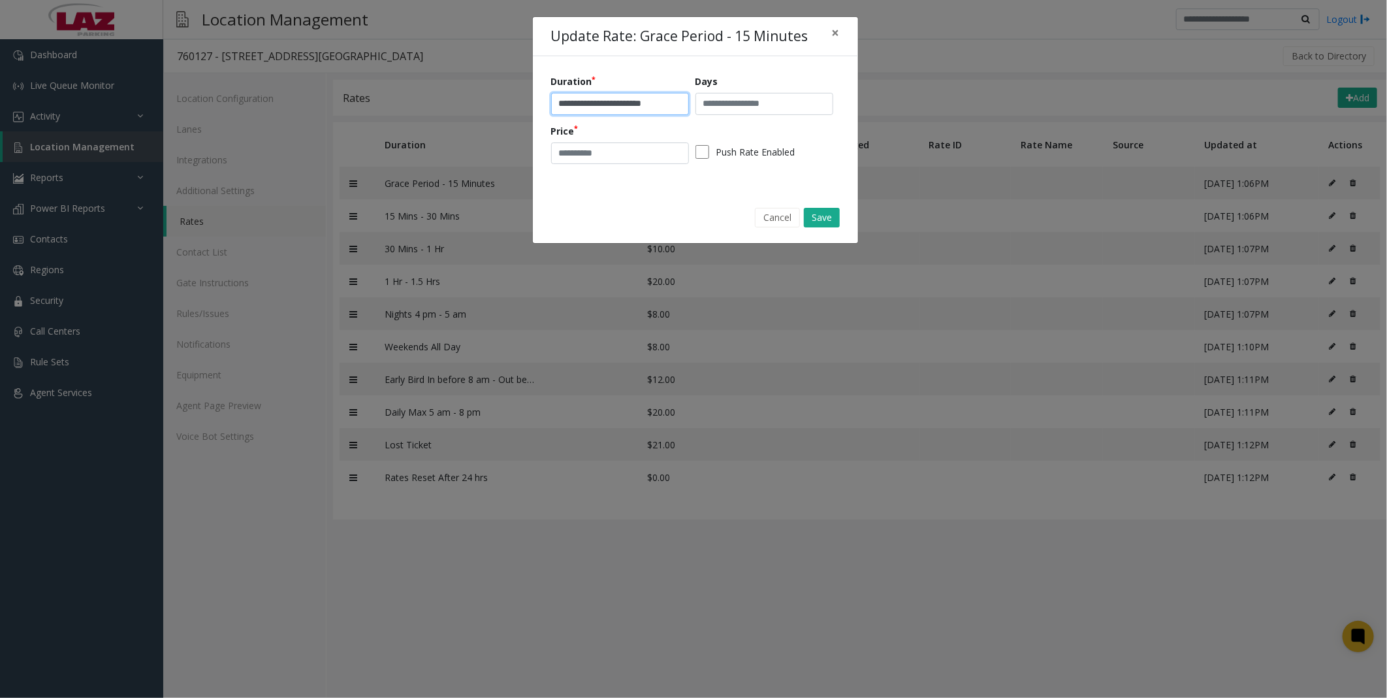
click at [375, 86] on input "**********" at bounding box center [620, 104] width 138 height 22
type input "**********"
click at [375, 86] on button "Save" at bounding box center [822, 218] width 36 height 20
